Goal: Use online tool/utility

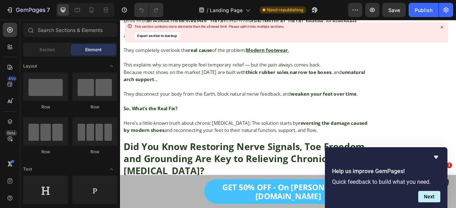
scroll to position [1984, 0]
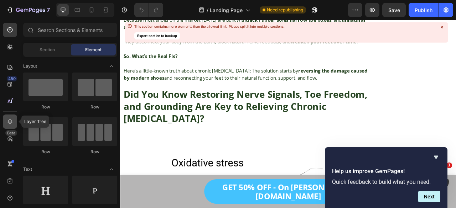
click at [11, 122] on icon at bounding box center [10, 121] width 5 height 5
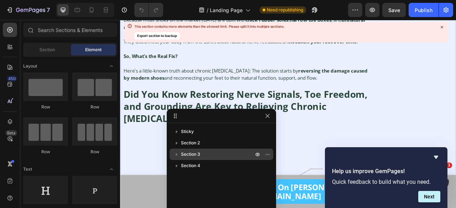
click at [207, 159] on div "Section 3" at bounding box center [221, 154] width 98 height 11
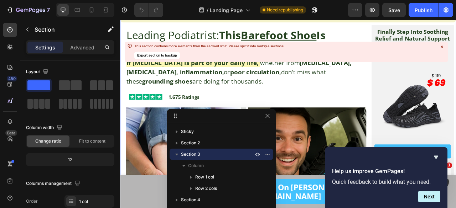
scroll to position [21, 0]
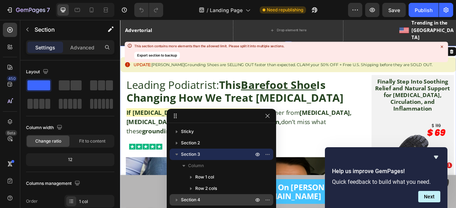
click at [201, 200] on p "Section 4" at bounding box center [218, 199] width 74 height 7
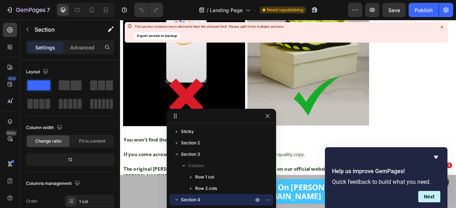
scroll to position [6160, 0]
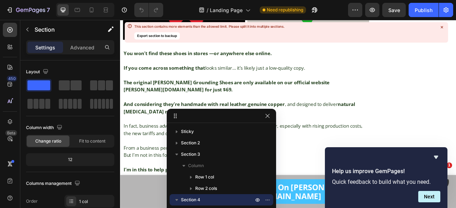
click at [201, 200] on p "Section 4" at bounding box center [218, 199] width 74 height 7
click at [246, 202] on p "Section 4" at bounding box center [218, 199] width 74 height 7
click at [267, 203] on button "button" at bounding box center [267, 200] width 9 height 9
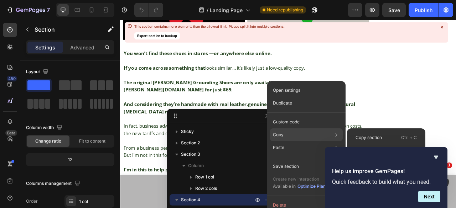
click at [288, 136] on div "Copy Copy section Ctrl + C Copy style Copy class .gXJ3D-daPE" at bounding box center [306, 134] width 73 height 13
click at [363, 139] on p "Copy section" at bounding box center [368, 138] width 26 height 6
